Goal: Navigation & Orientation: Find specific page/section

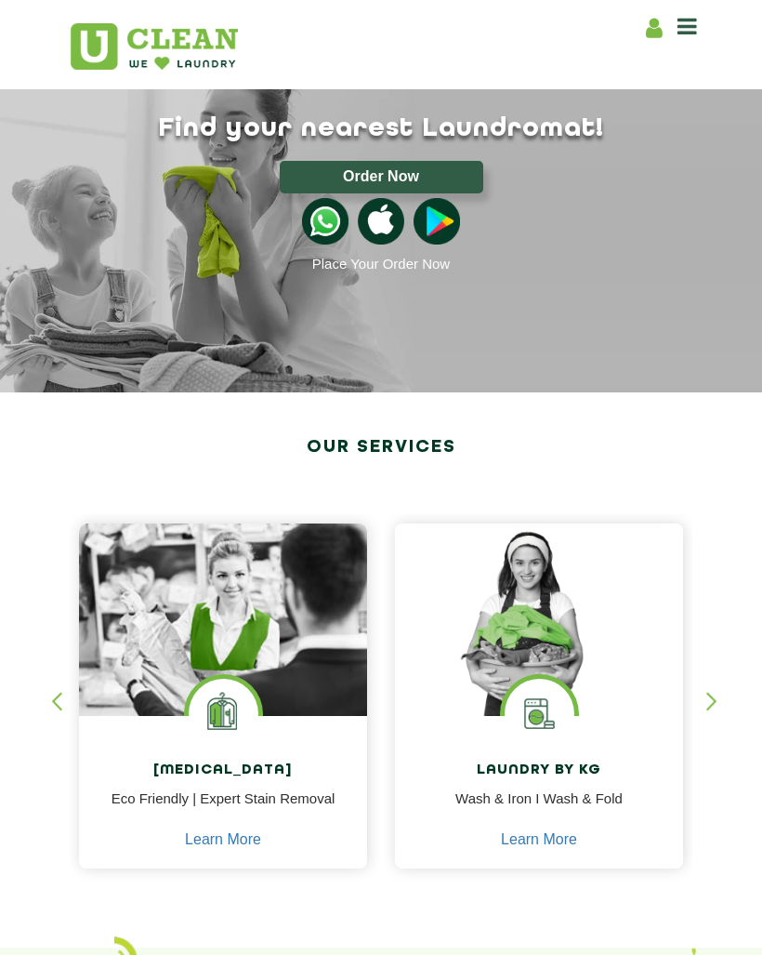
click at [692, 35] on icon at bounding box center [688, 26] width 20 height 22
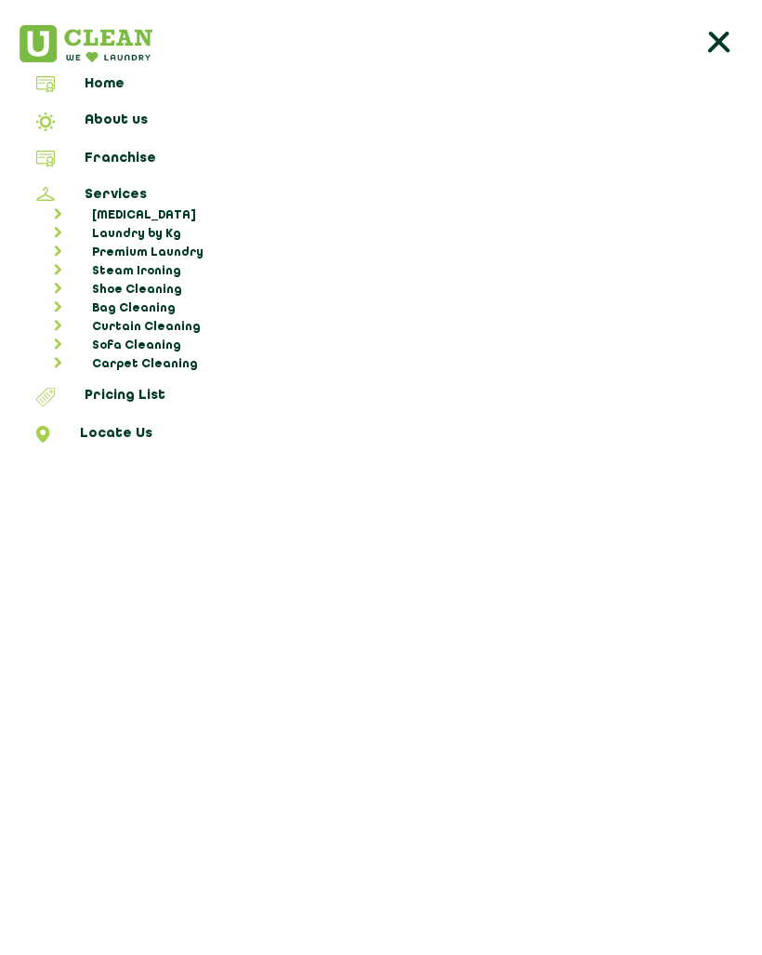
click at [138, 437] on link "Locate Us" at bounding box center [381, 437] width 749 height 22
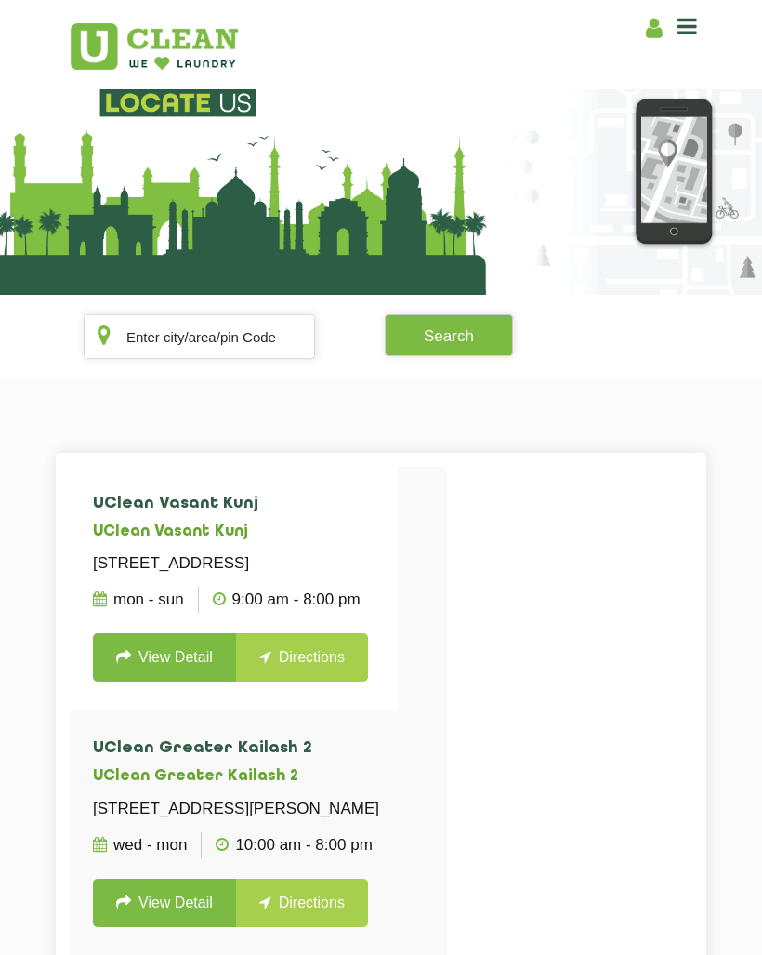
click at [131, 438] on section "UClean Vasant Kunj UClean Vasant Kunj Shop No.1, Block - C, Pocket 8, DDA Marke…" at bounding box center [381, 929] width 762 height 1103
click at [234, 336] on input "text" at bounding box center [199, 336] width 231 height 45
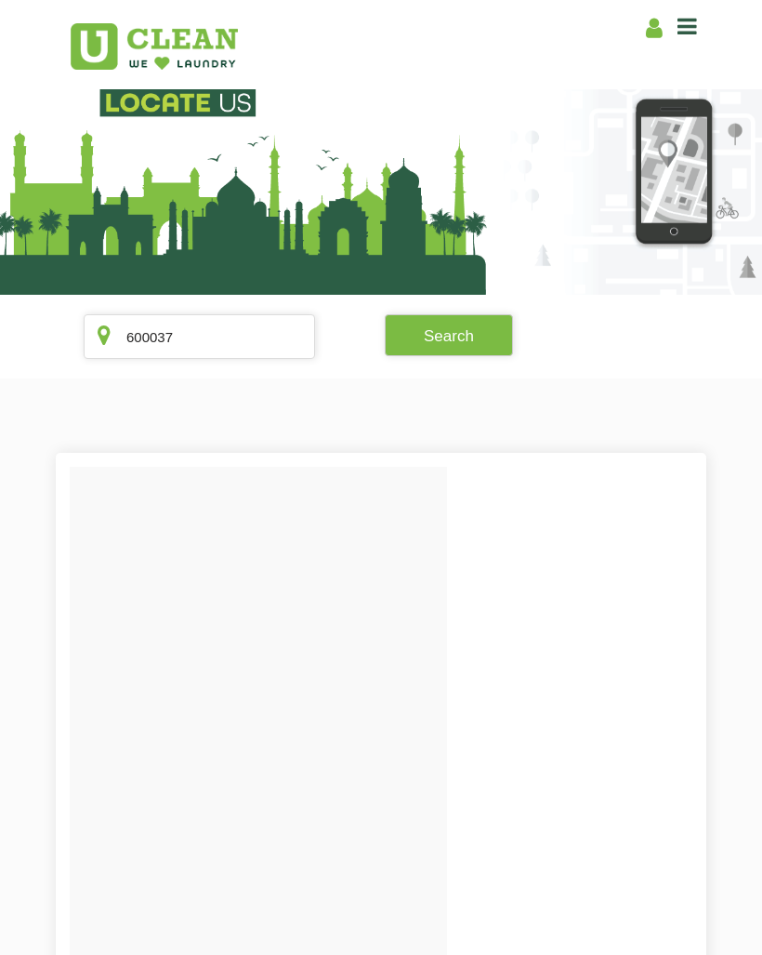
click at [460, 335] on button "Search" at bounding box center [449, 335] width 128 height 42
click at [227, 334] on input "600037" at bounding box center [199, 336] width 231 height 45
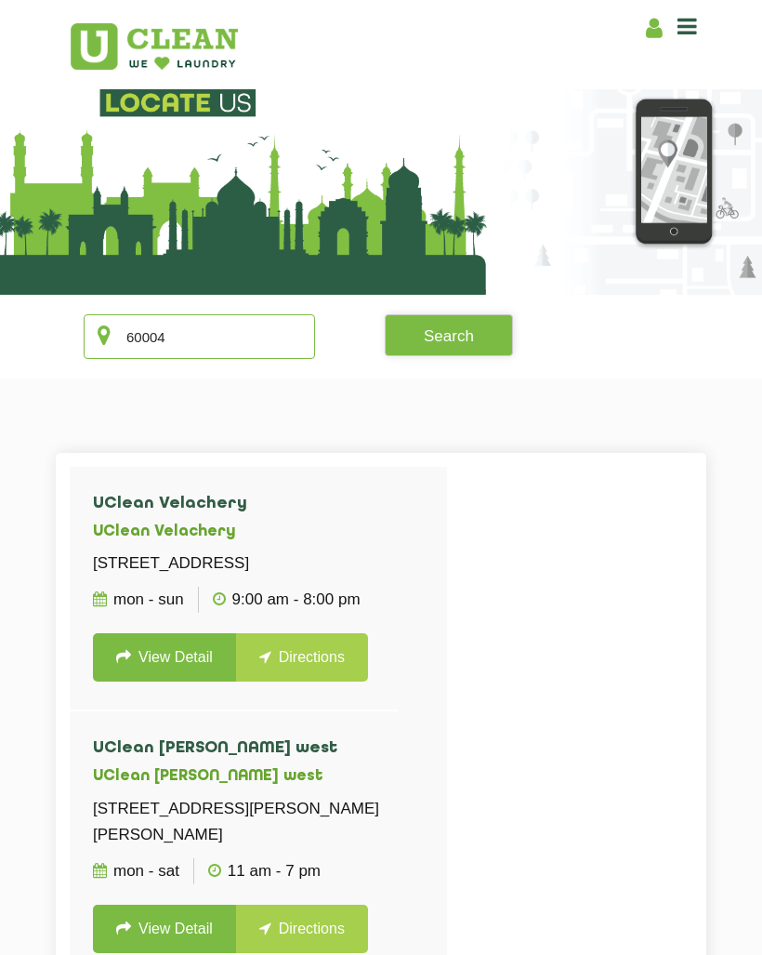
type input "600040"
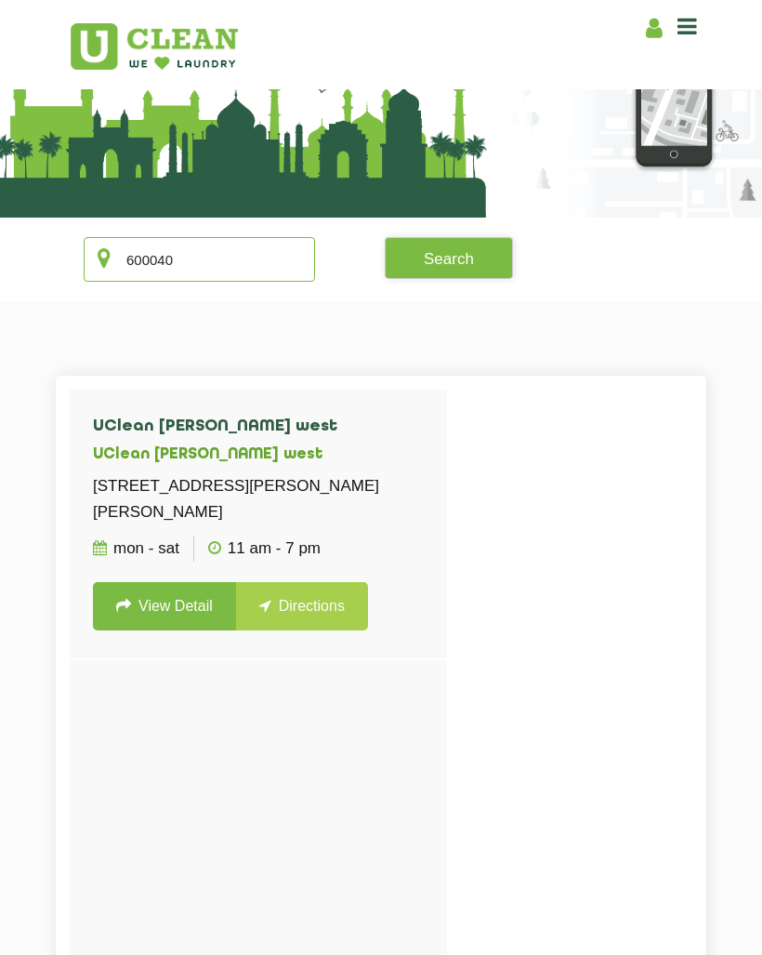
scroll to position [88, 0]
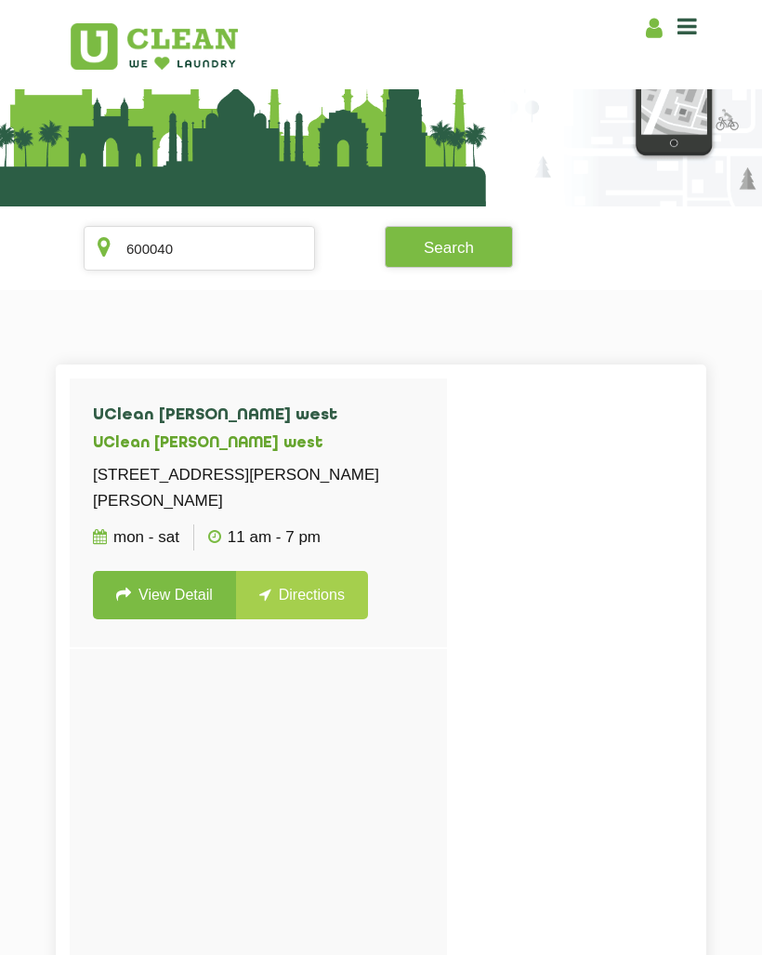
click at [171, 619] on link "View Detail" at bounding box center [164, 595] width 143 height 48
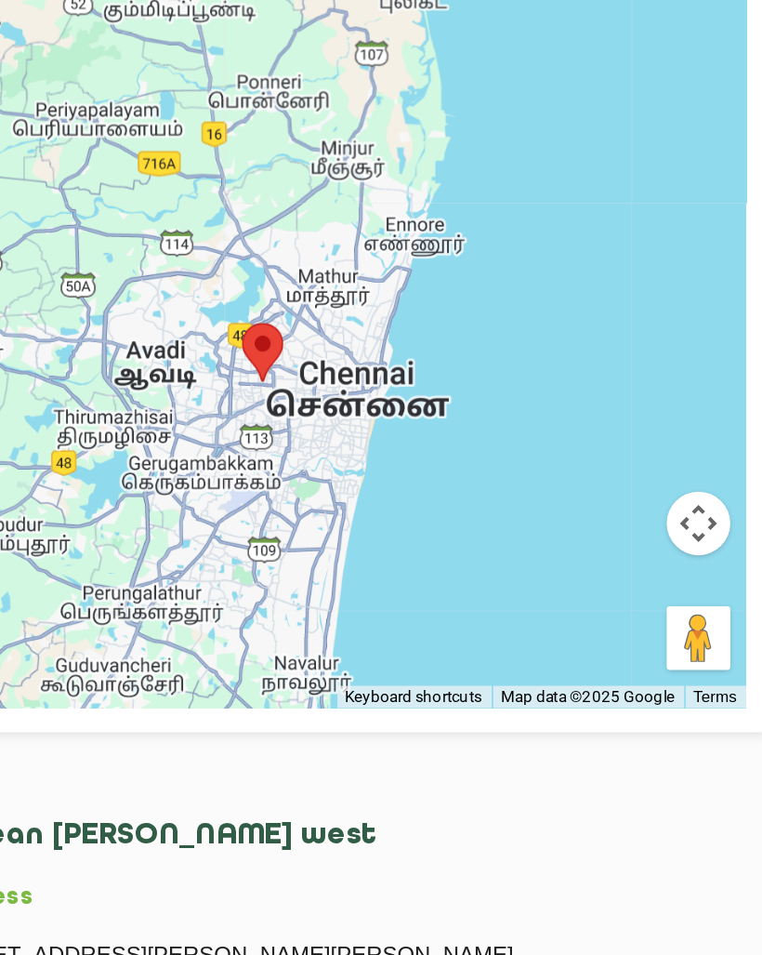
scroll to position [245, 0]
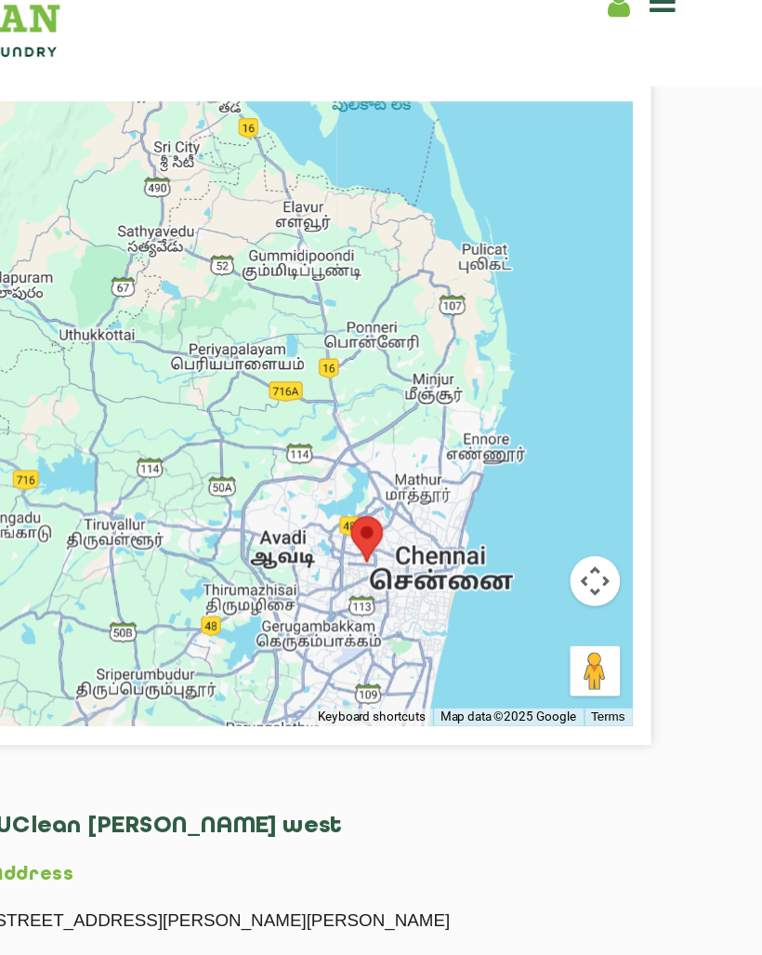
click at [618, 507] on button "Drag Pegman onto the map to open Street View" at bounding box center [636, 525] width 37 height 37
click at [618, 440] on button "Map camera controls" at bounding box center [636, 458] width 37 height 37
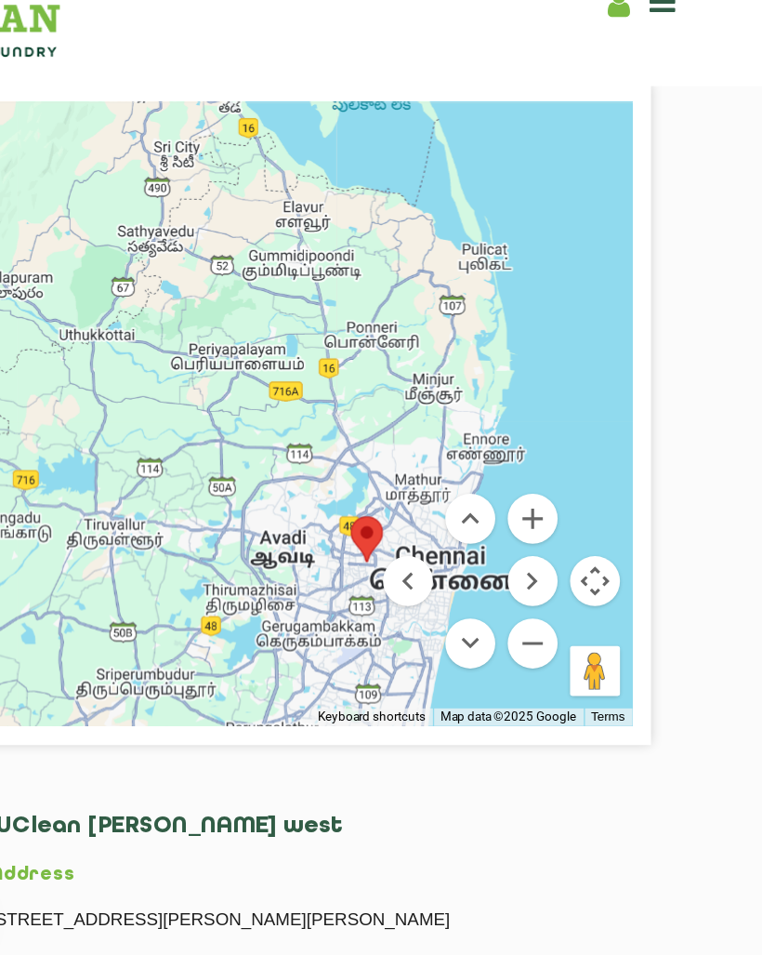
click at [572, 393] on button "Zoom in" at bounding box center [590, 411] width 37 height 37
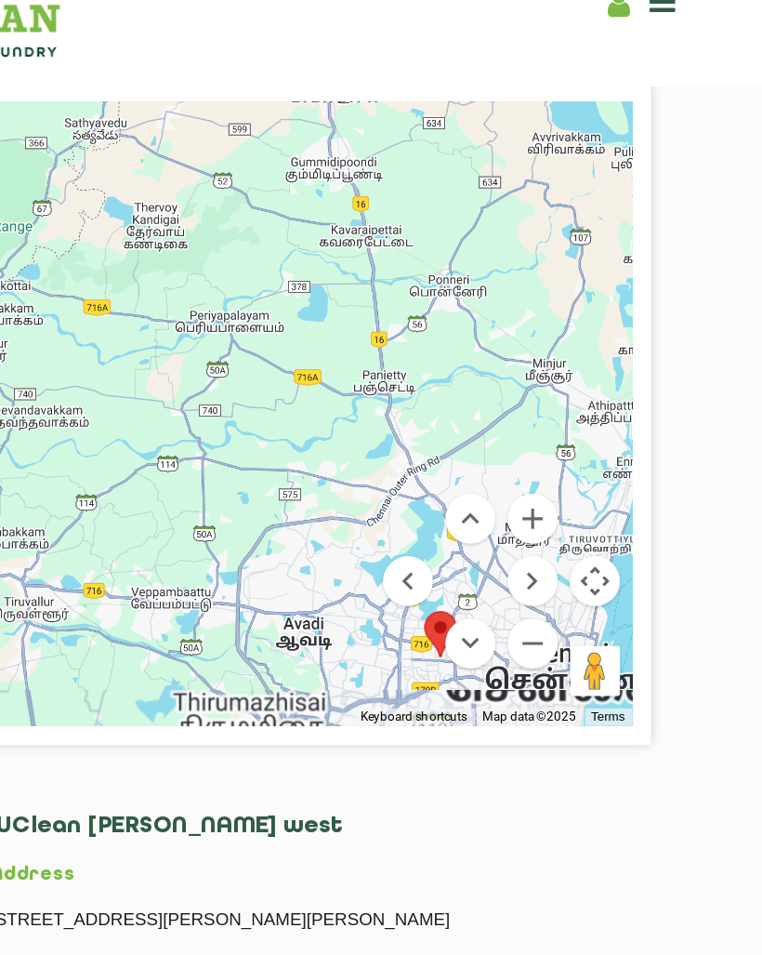
click at [572, 393] on button "Zoom in" at bounding box center [590, 411] width 37 height 37
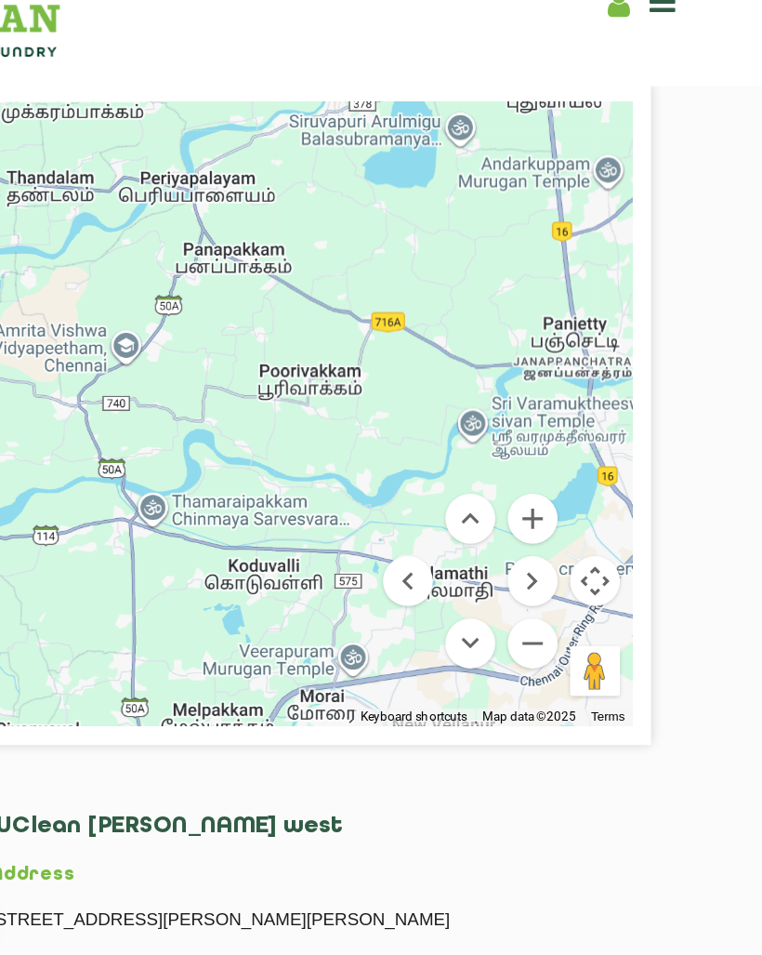
click at [572, 440] on button "Move right" at bounding box center [590, 458] width 37 height 37
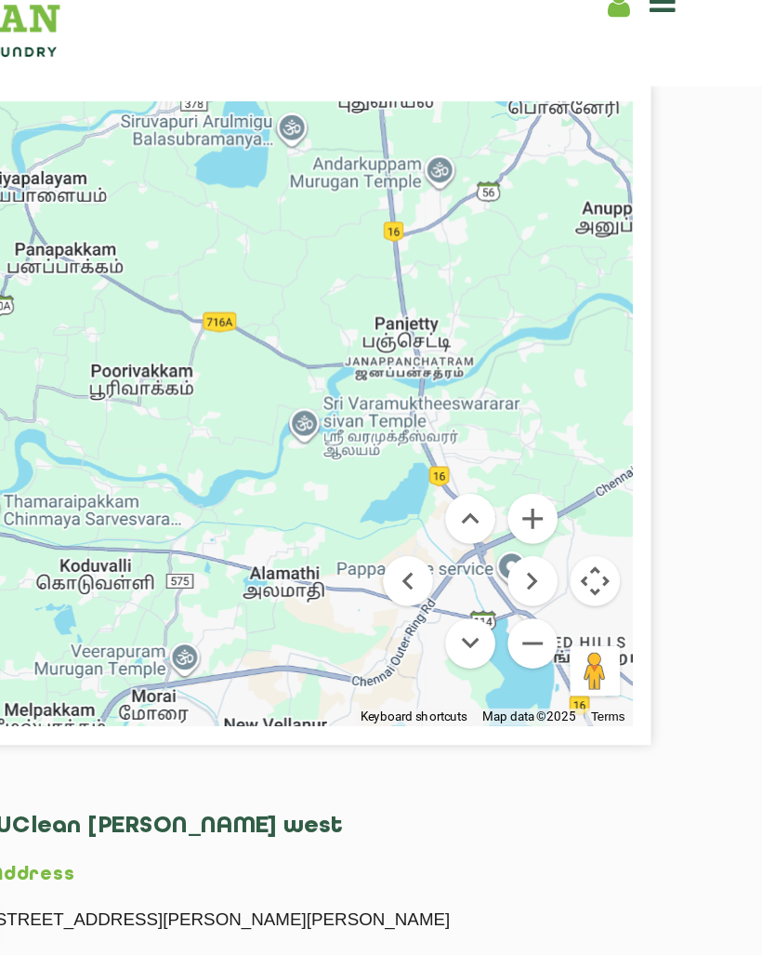
click at [572, 440] on button "Move right" at bounding box center [590, 458] width 37 height 37
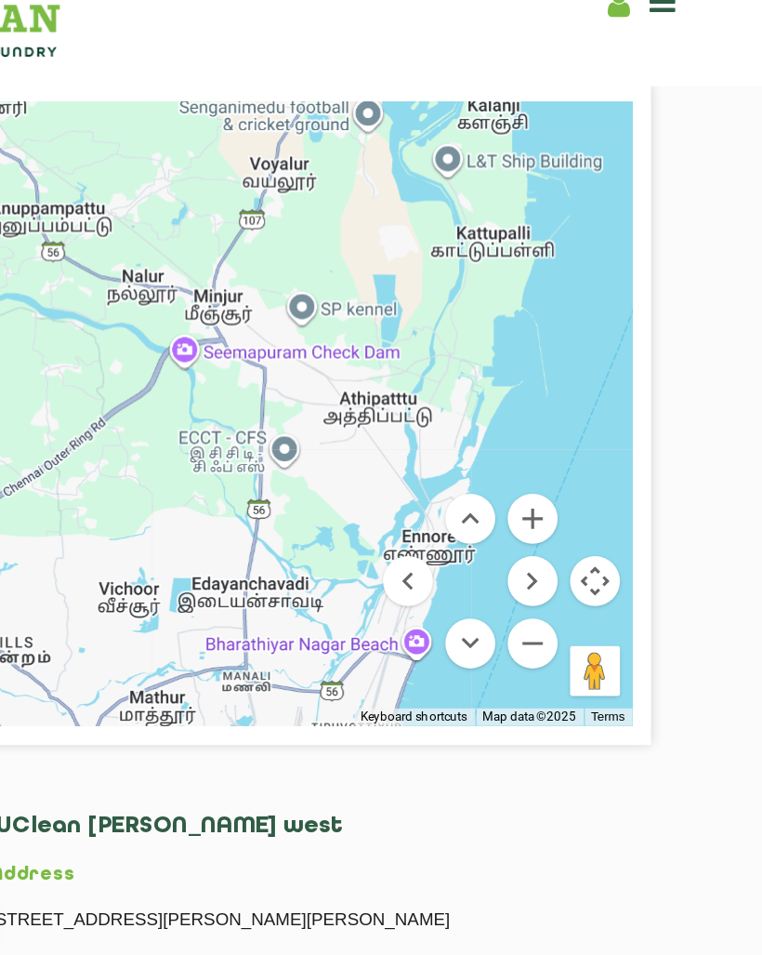
click at [525, 486] on button "Move down" at bounding box center [543, 504] width 37 height 37
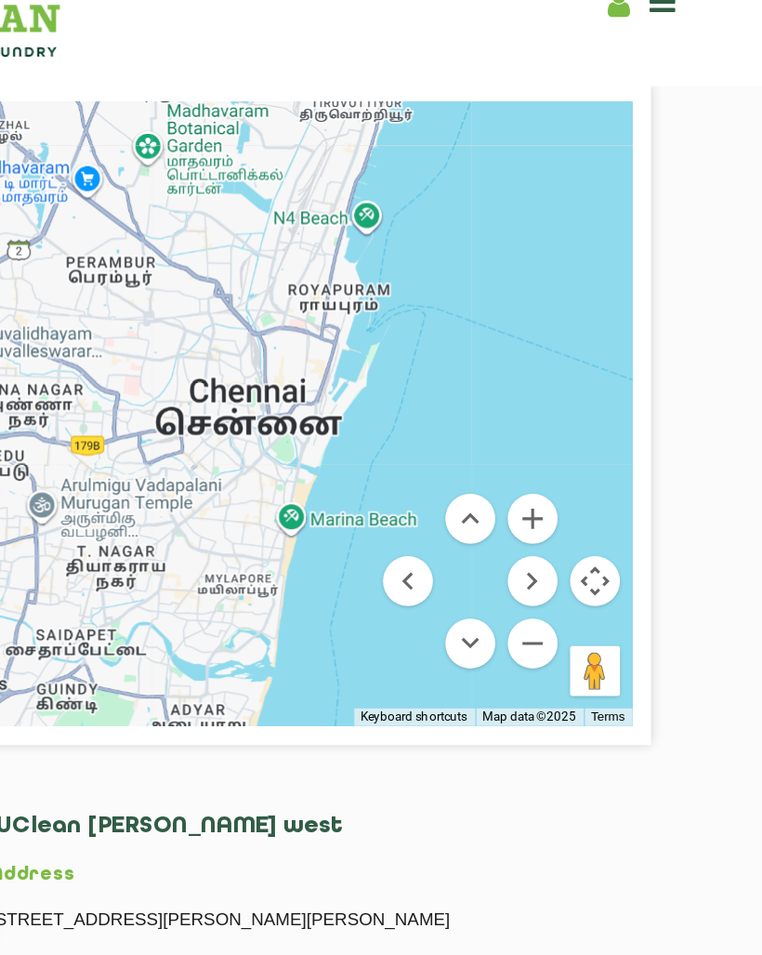
click at [479, 440] on button "Move left" at bounding box center [497, 458] width 37 height 37
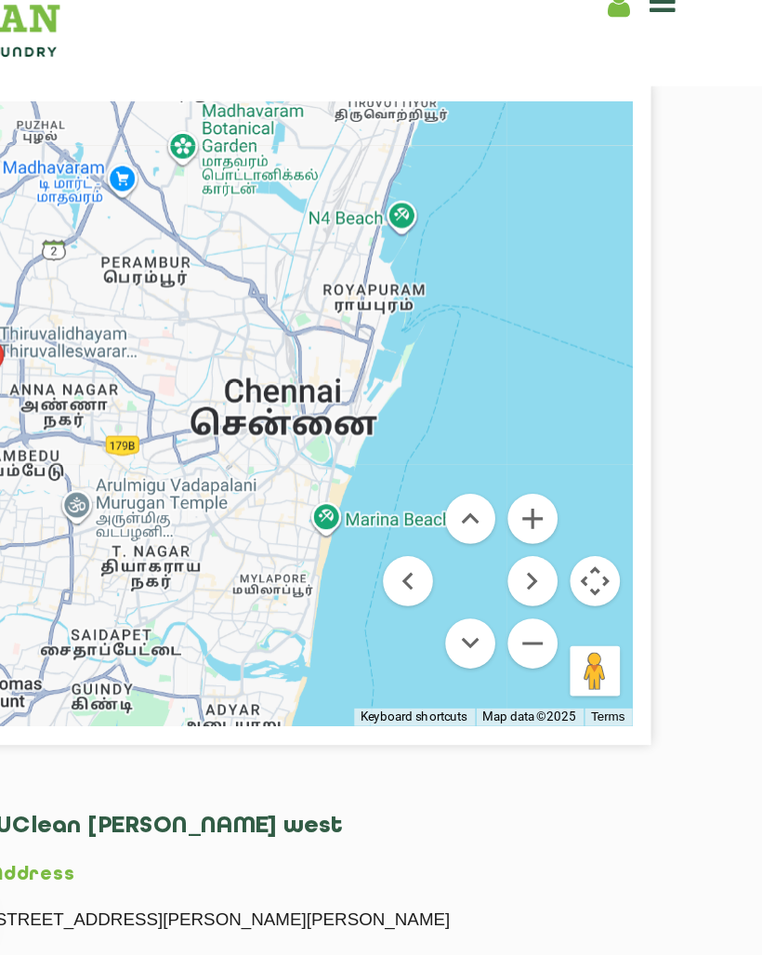
click at [479, 440] on button "Move left" at bounding box center [497, 458] width 37 height 37
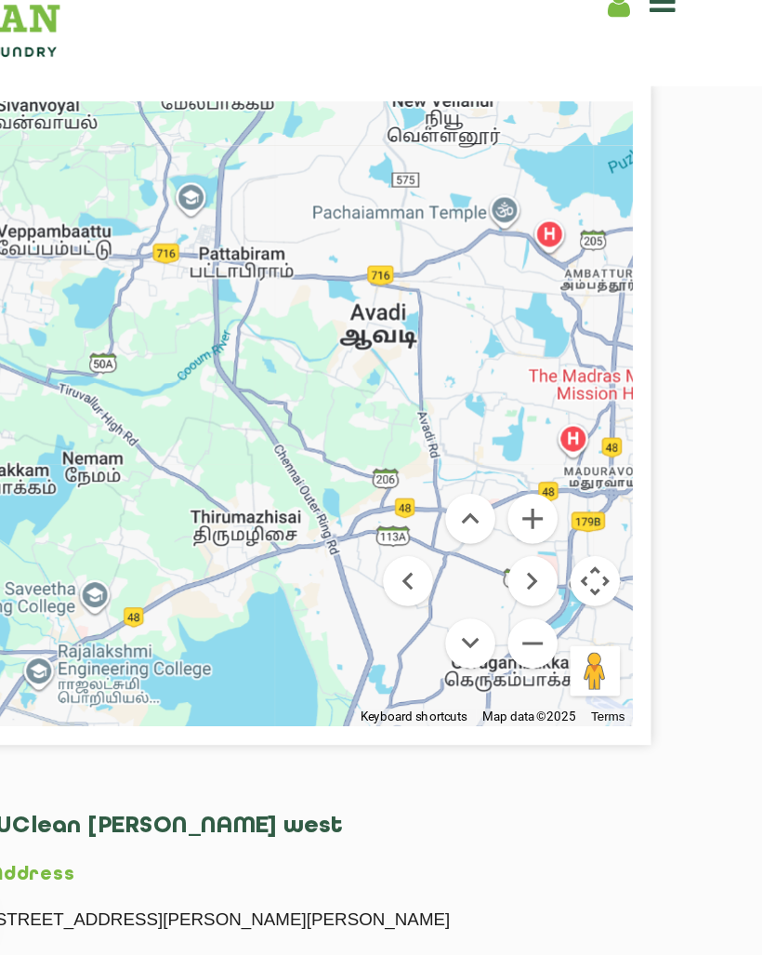
click at [572, 440] on button "Move right" at bounding box center [590, 458] width 37 height 37
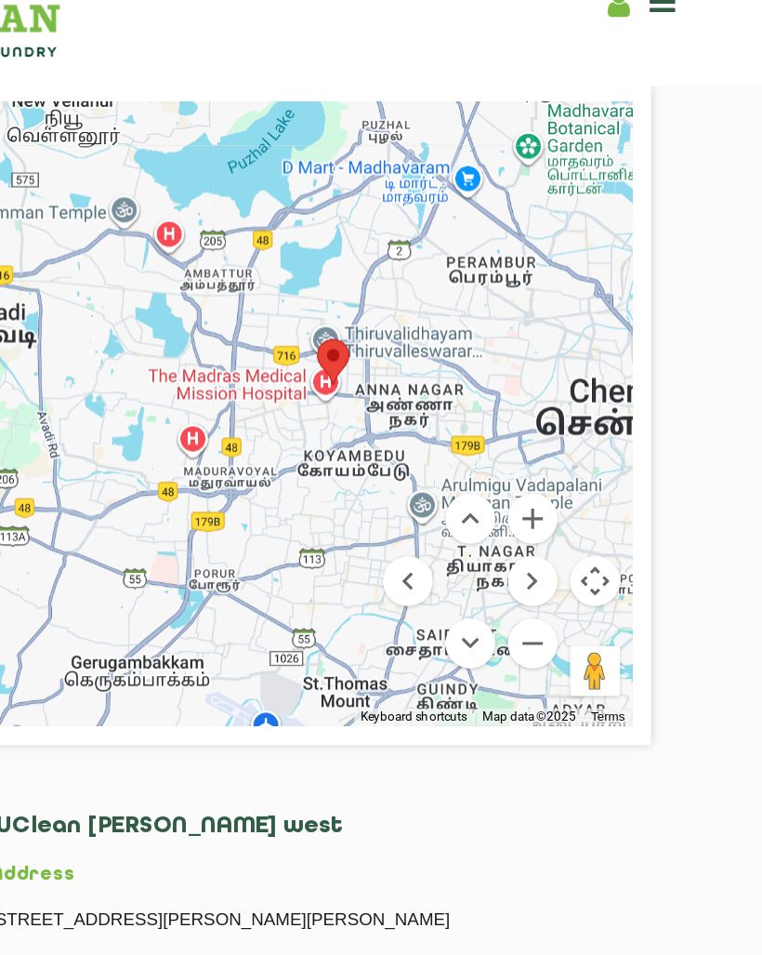
click at [572, 393] on button "Zoom in" at bounding box center [590, 411] width 37 height 37
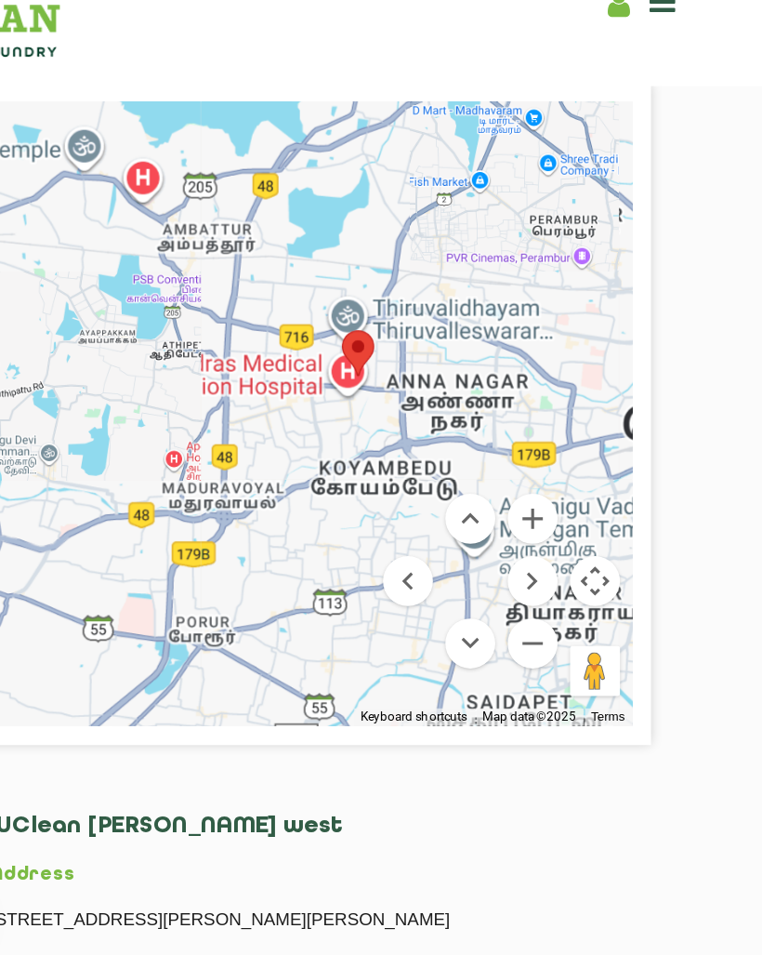
click at [572, 393] on button "Zoom in" at bounding box center [590, 411] width 37 height 37
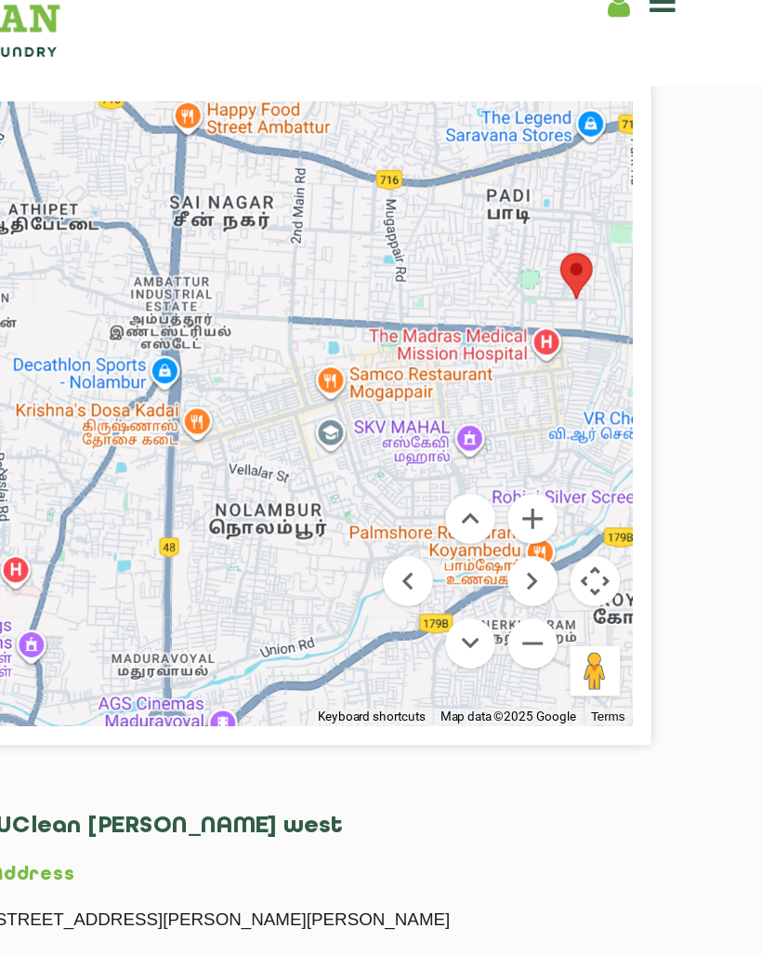
click at [572, 440] on button "Move right" at bounding box center [590, 458] width 37 height 37
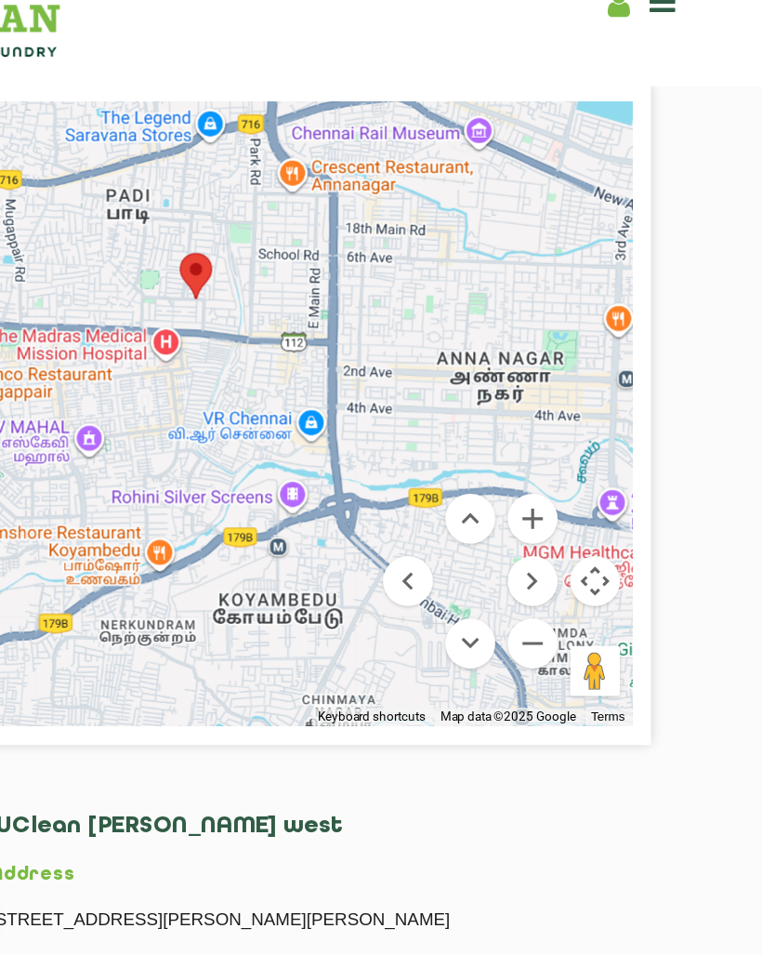
click at [525, 393] on button "Move up" at bounding box center [543, 411] width 37 height 37
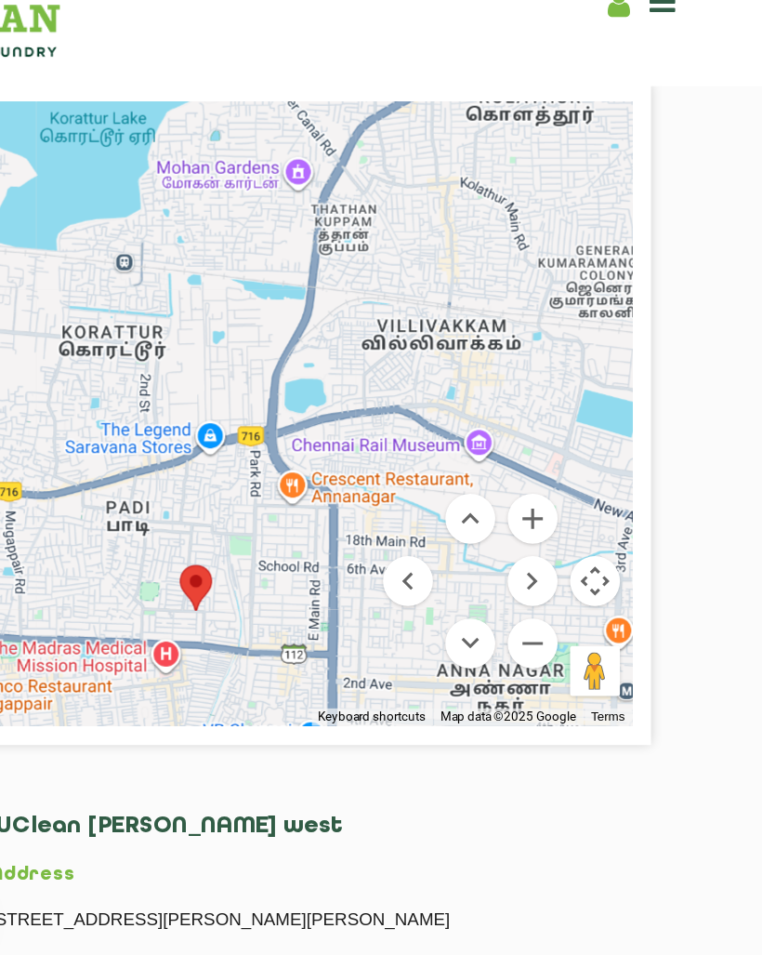
click at [572, 393] on button "Zoom in" at bounding box center [590, 411] width 37 height 37
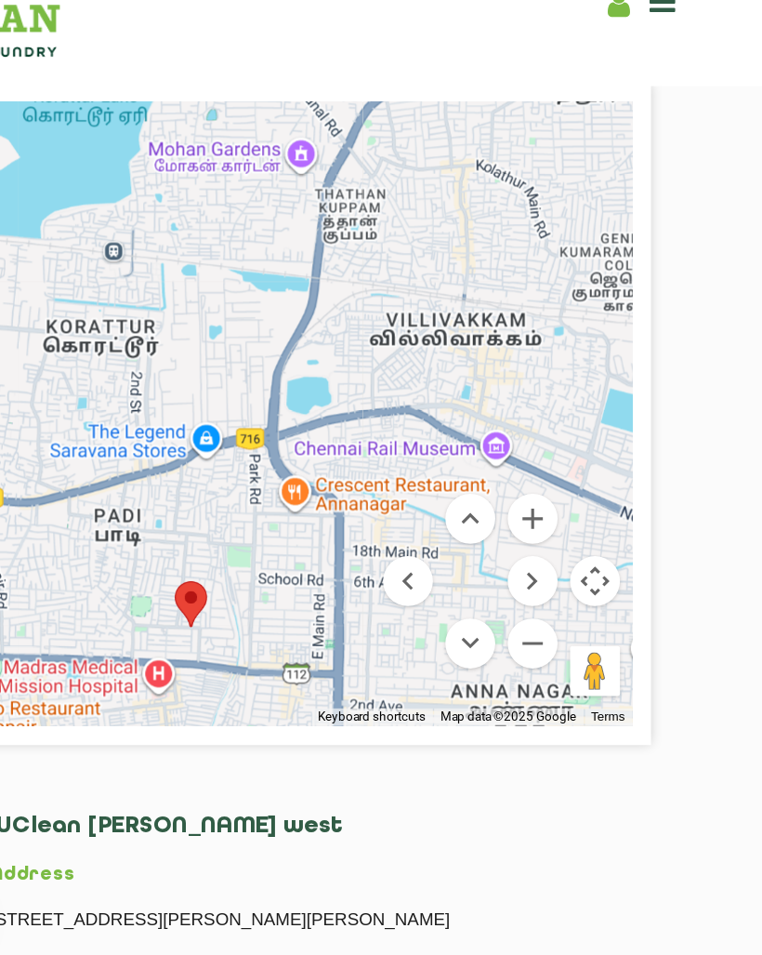
click at [572, 393] on button "Zoom in" at bounding box center [590, 411] width 37 height 37
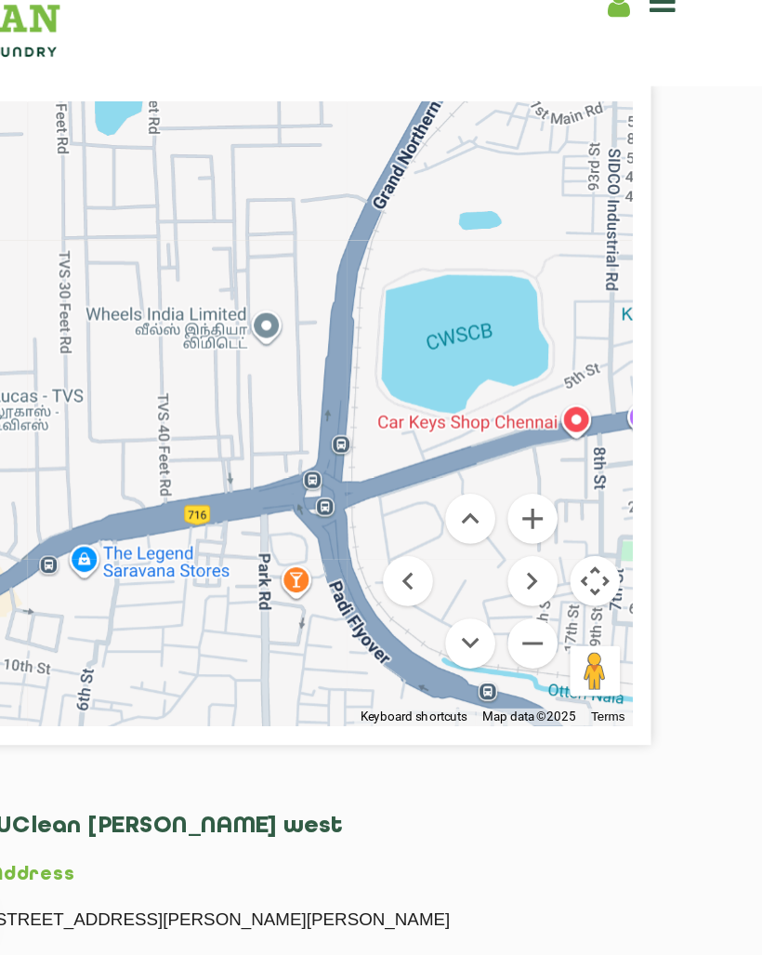
click at [525, 486] on button "Move down" at bounding box center [543, 504] width 37 height 37
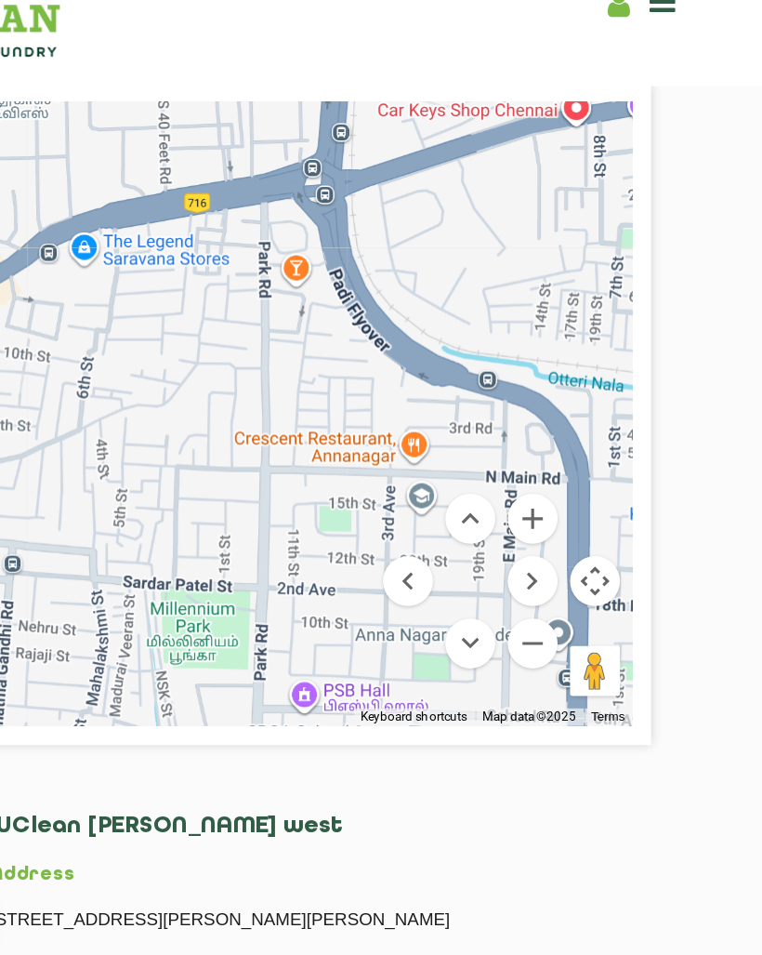
click at [525, 486] on button "Move down" at bounding box center [543, 504] width 37 height 37
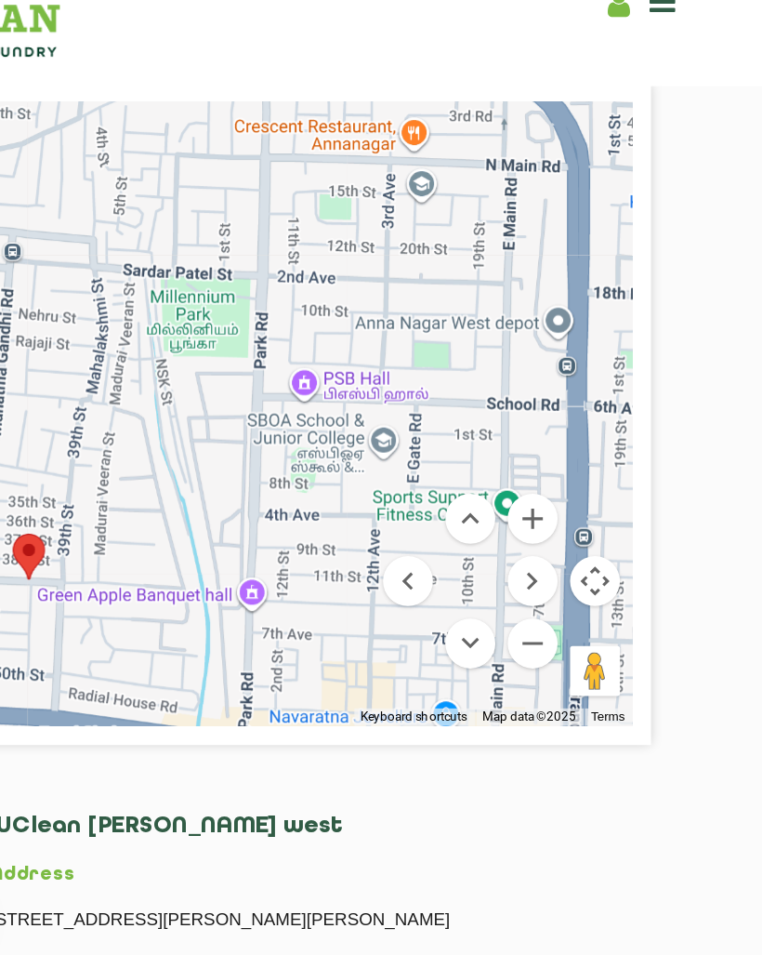
click at [479, 447] on button "Move left" at bounding box center [497, 458] width 37 height 37
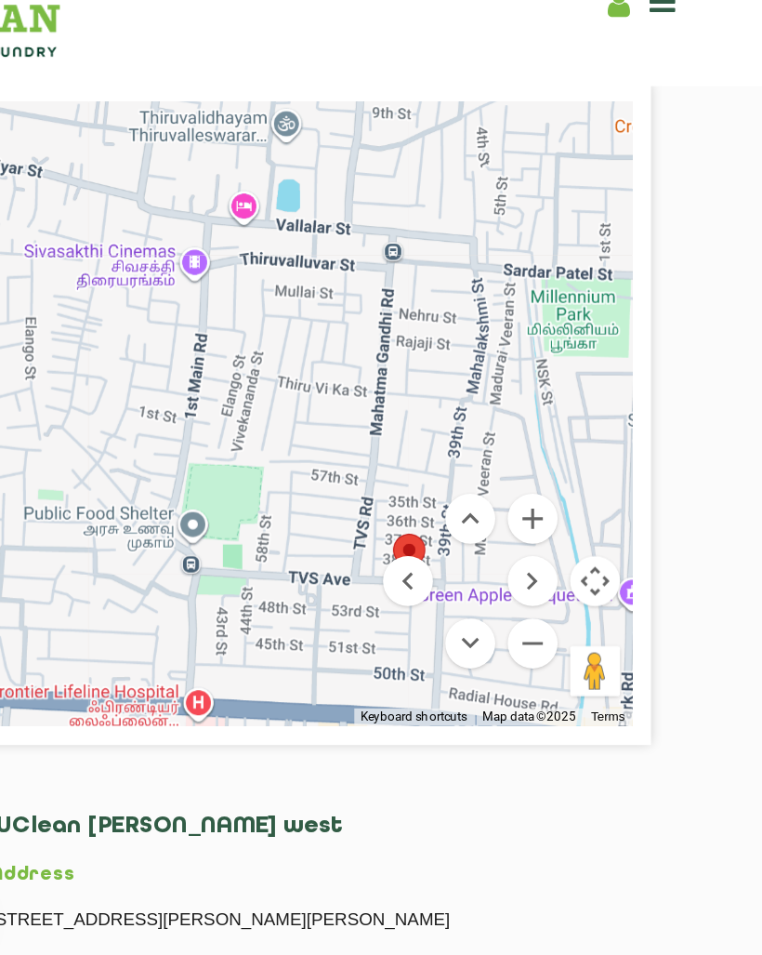
click at [525, 486] on button "Move down" at bounding box center [543, 504] width 37 height 37
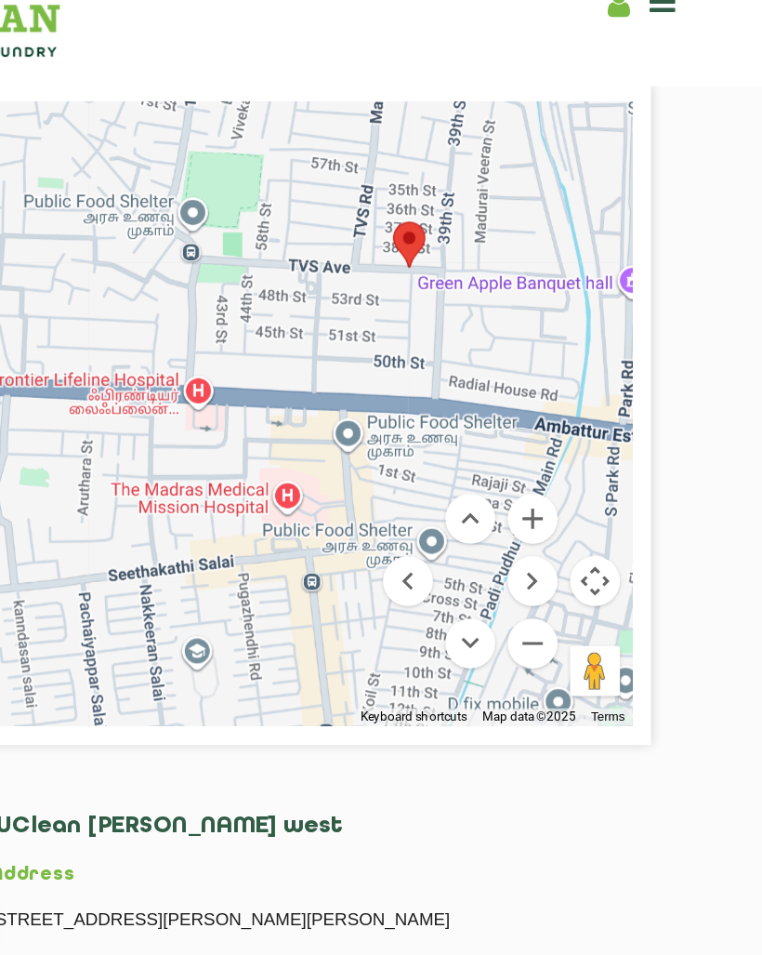
click at [572, 393] on button "Zoom in" at bounding box center [590, 411] width 37 height 37
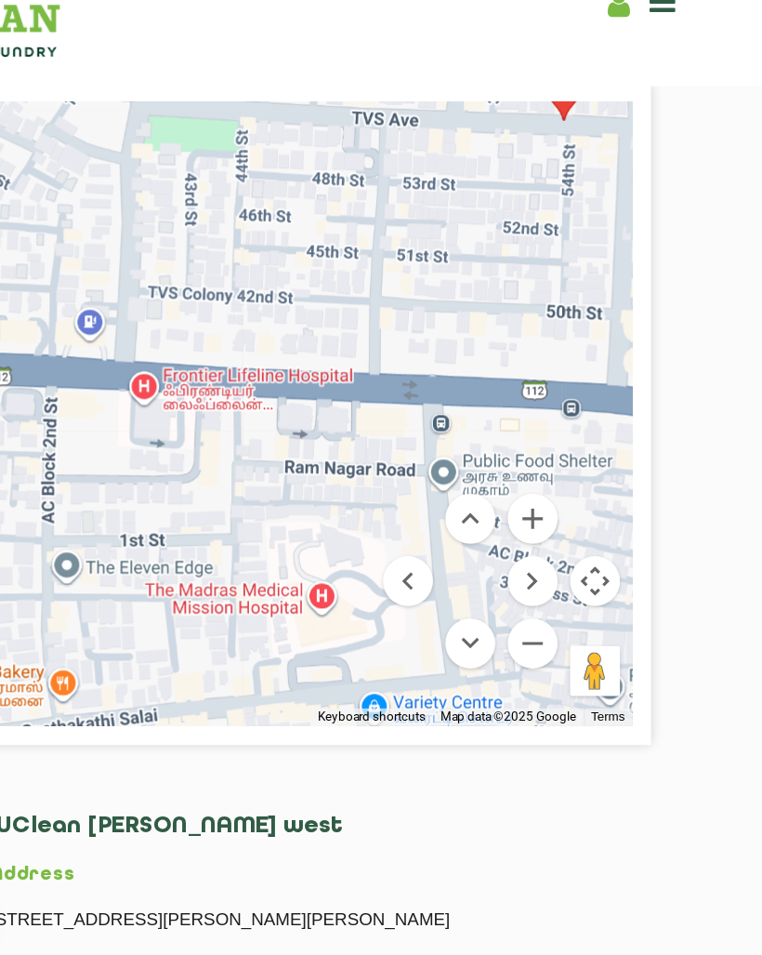
click at [525, 393] on button "Move up" at bounding box center [543, 411] width 37 height 37
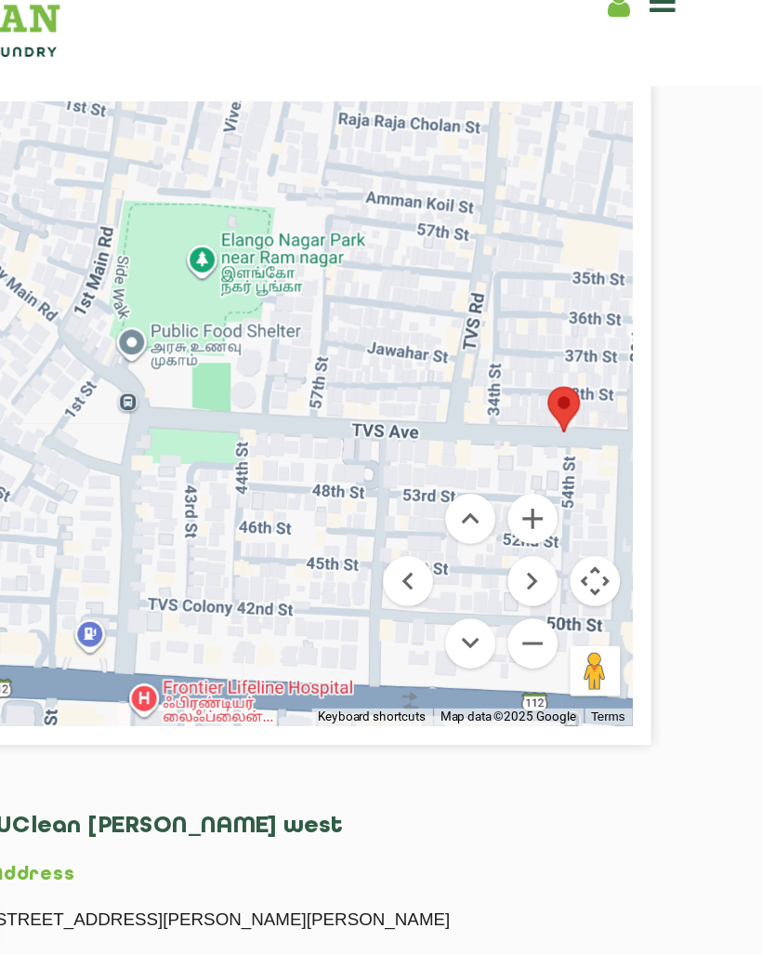
click at [572, 440] on button "Move right" at bounding box center [590, 458] width 37 height 37
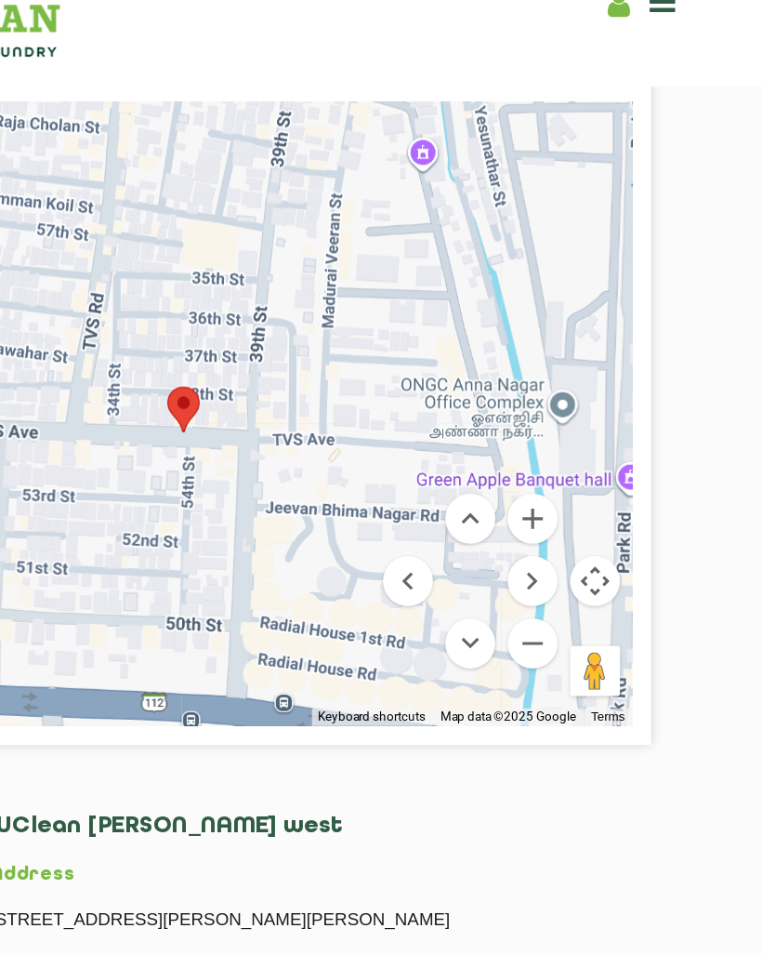
click at [479, 442] on button "Move left" at bounding box center [497, 458] width 37 height 37
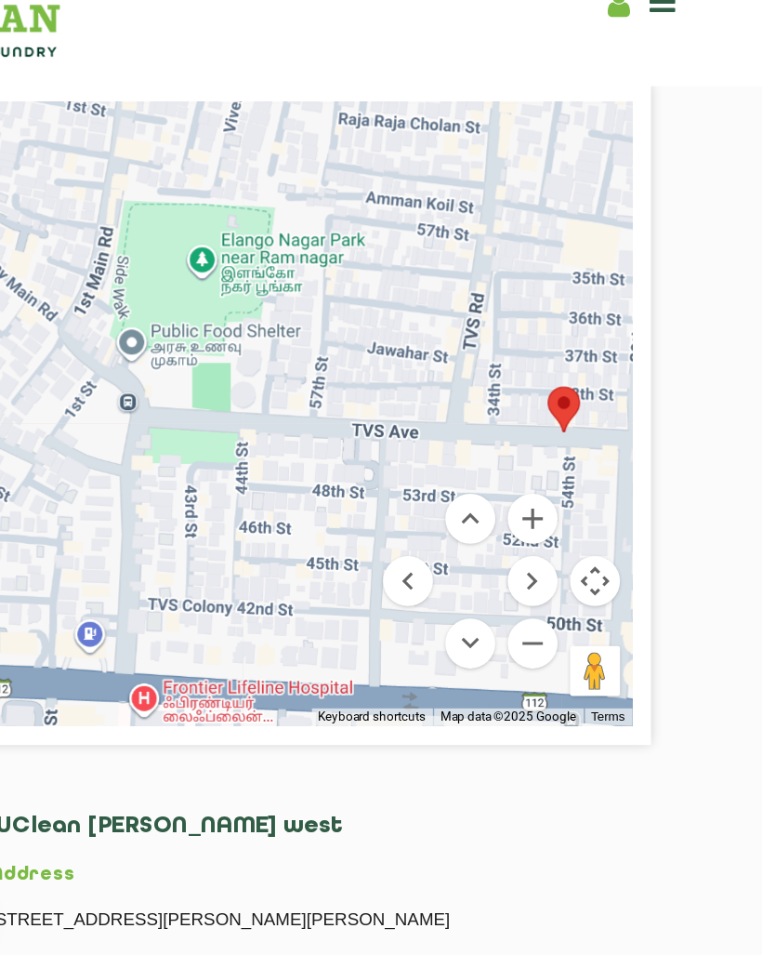
click at [479, 440] on button "Move left" at bounding box center [497, 458] width 37 height 37
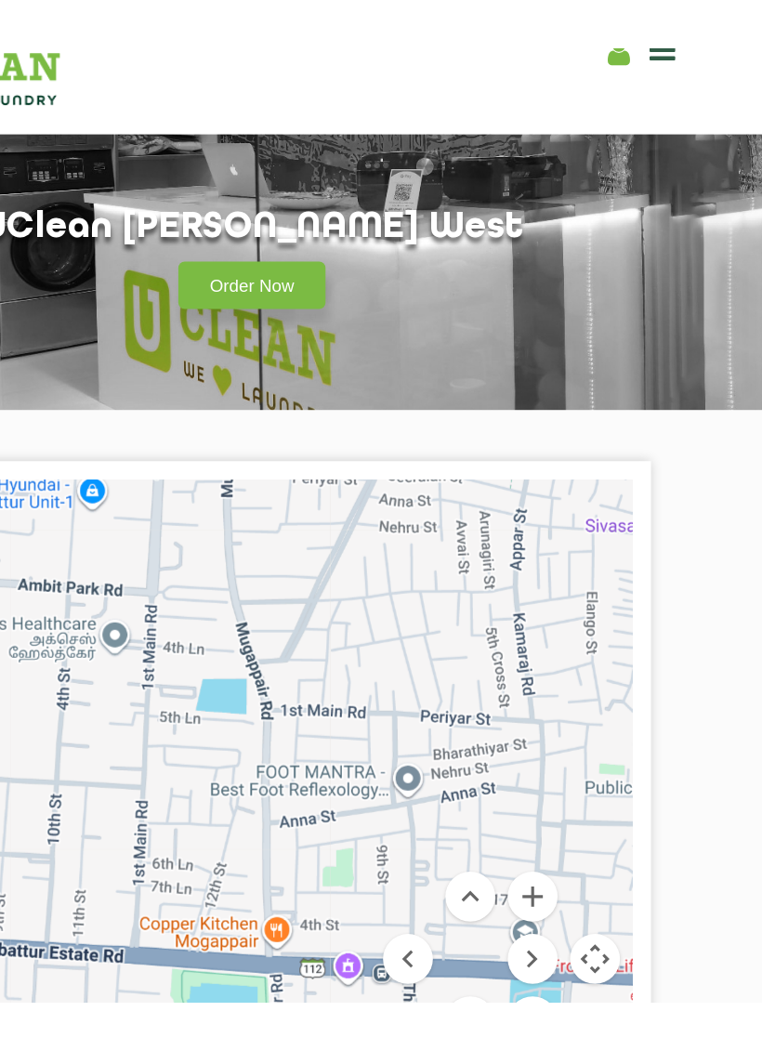
scroll to position [0, 0]
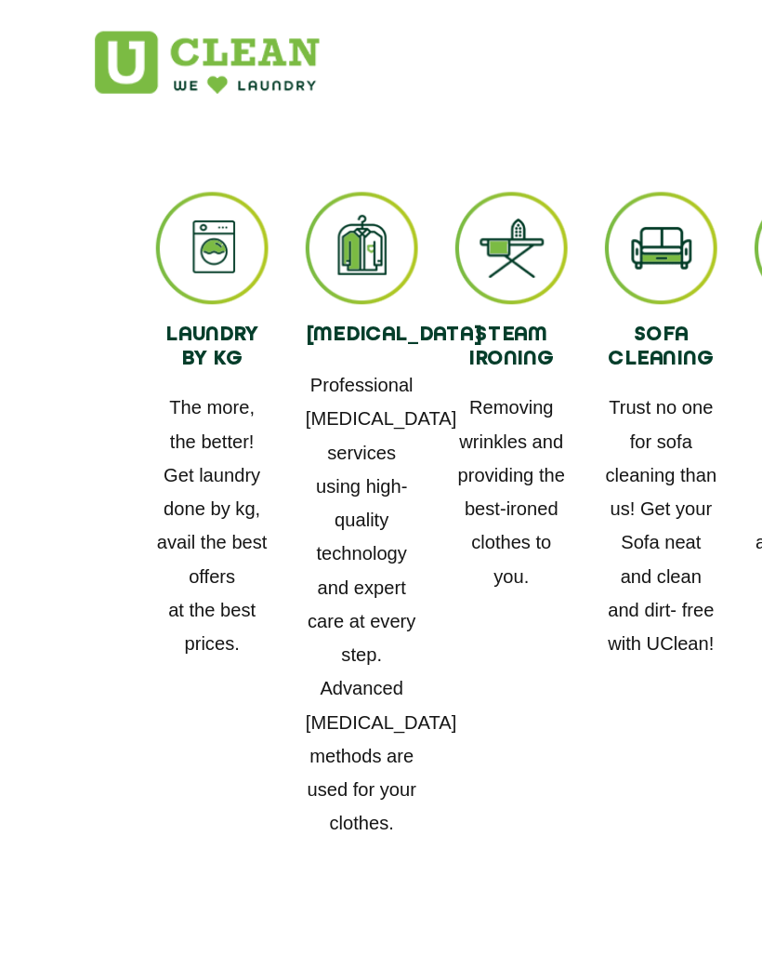
scroll to position [1328, 0]
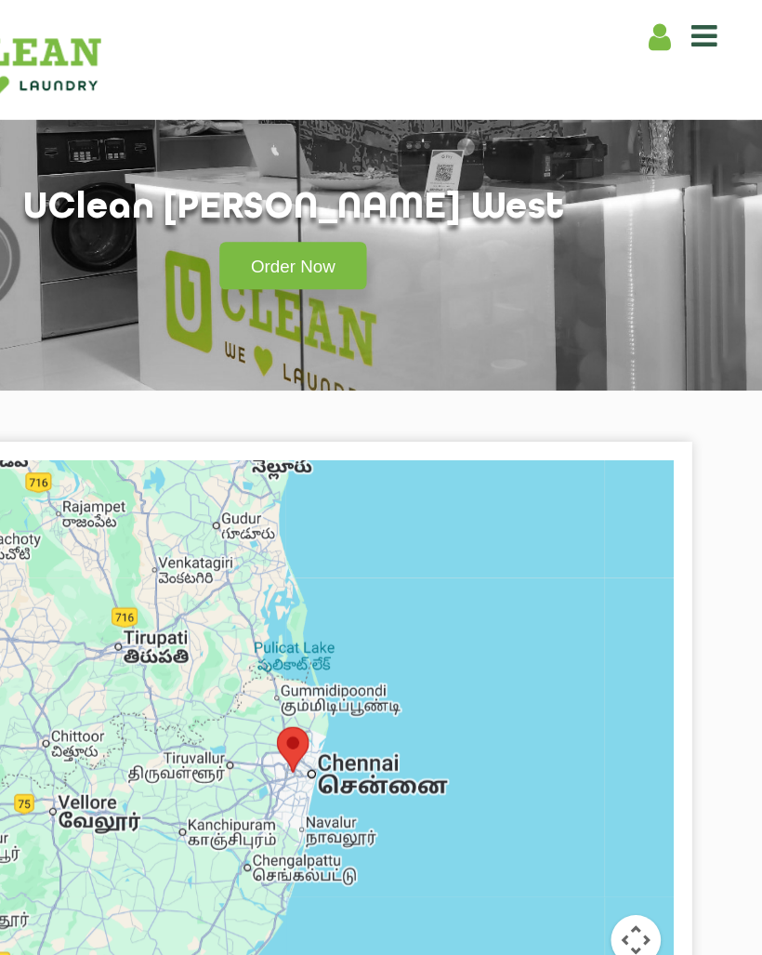
click at [678, 36] on icon at bounding box center [688, 26] width 20 height 22
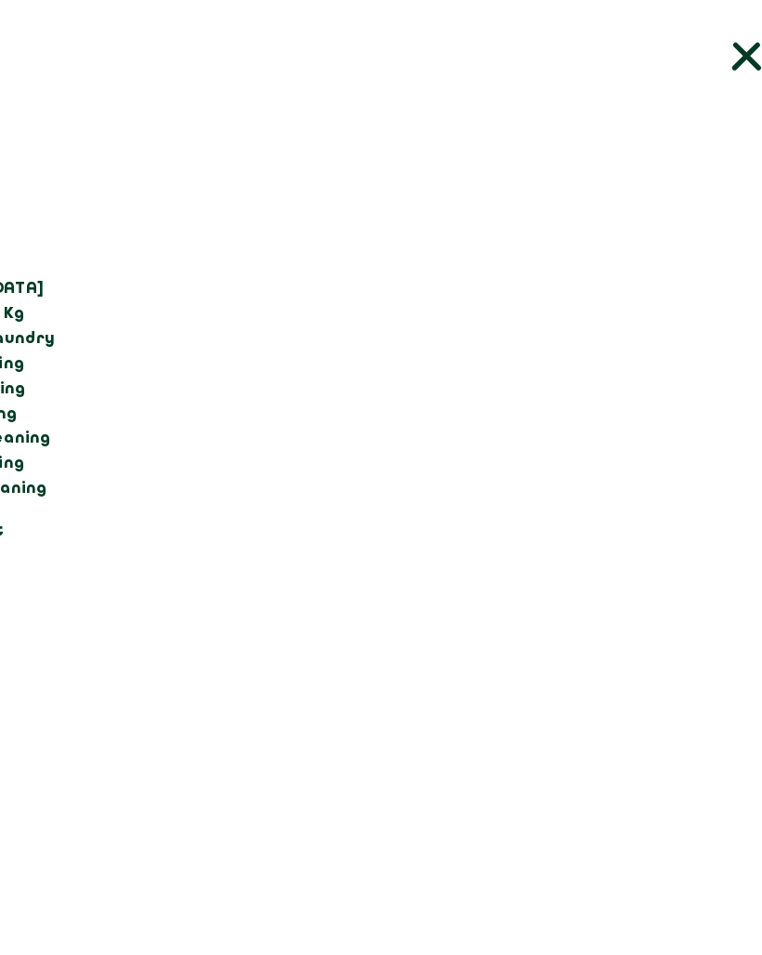
scroll to position [0, 0]
